Goal: Information Seeking & Learning: Learn about a topic

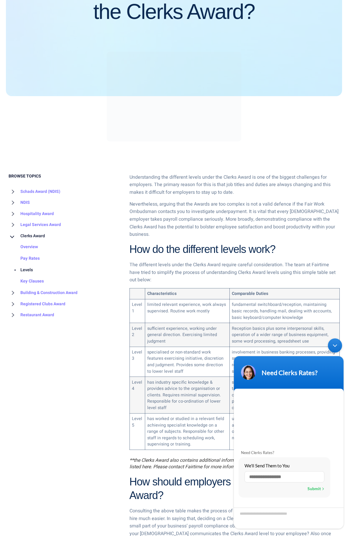
click at [334, 345] on div "Minimize live chat window" at bounding box center [335, 345] width 14 height 14
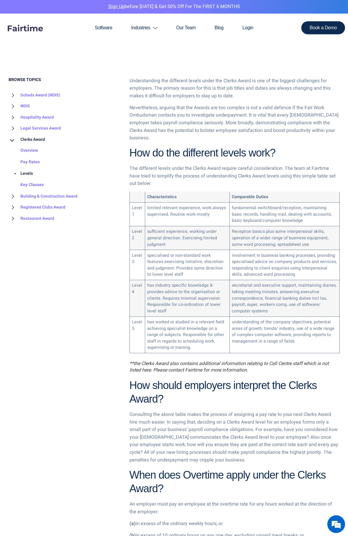
scroll to position [207, 0]
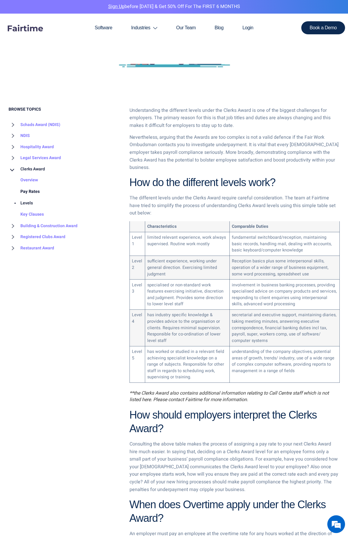
click at [29, 192] on link "Pay Rates" at bounding box center [24, 192] width 31 height 12
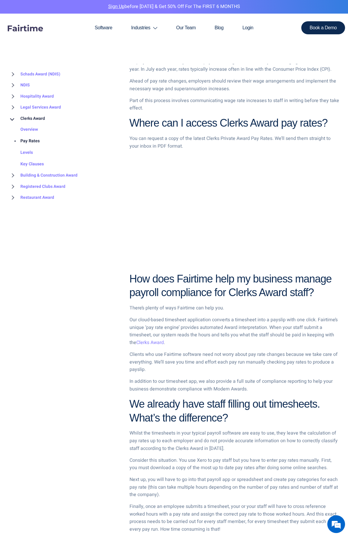
scroll to position [384, 0]
